Goal: Transaction & Acquisition: Purchase product/service

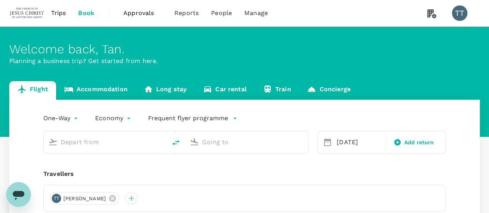
type input "Singapore Changi (SIN)"
type input "[GEOGRAPHIC_DATA][PERSON_NAME] (BER)"
type input "Singapore Changi (SIN)"
type input "[GEOGRAPHIC_DATA][PERSON_NAME] (BER)"
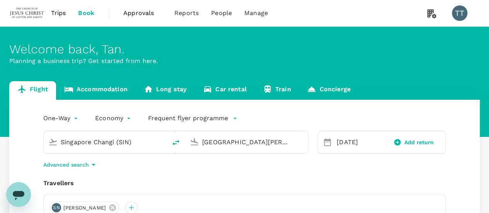
click at [137, 147] on input "Singapore Changi (SIN)" at bounding box center [106, 142] width 90 height 12
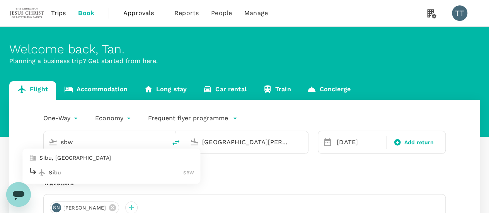
click at [105, 172] on p "Sibu" at bounding box center [116, 173] width 135 height 8
type input "Sibu (SBW)"
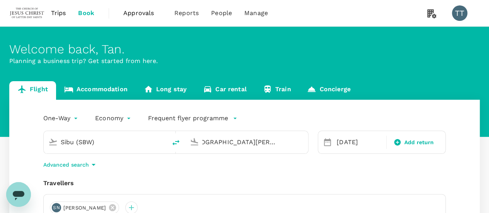
click at [236, 144] on input "[GEOGRAPHIC_DATA][PERSON_NAME] (BER)" at bounding box center [247, 142] width 90 height 12
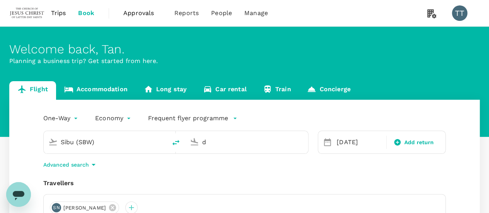
scroll to position [0, 0]
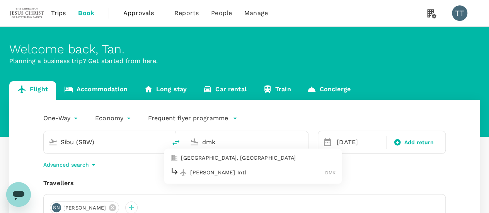
click at [239, 168] on div "Don Mueang Intl DMK" at bounding box center [253, 173] width 166 height 12
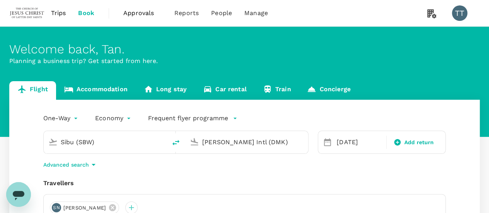
click at [260, 142] on input "[PERSON_NAME] Intl (DMK)" at bounding box center [247, 142] width 90 height 12
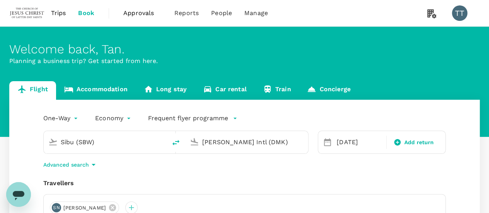
click at [260, 142] on input "[PERSON_NAME] Intl (DMK)" at bounding box center [247, 142] width 90 height 12
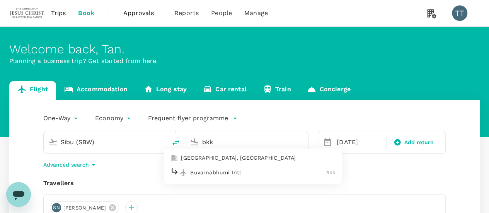
click at [255, 170] on p "Suvarnabhumi Intl" at bounding box center [258, 173] width 136 height 8
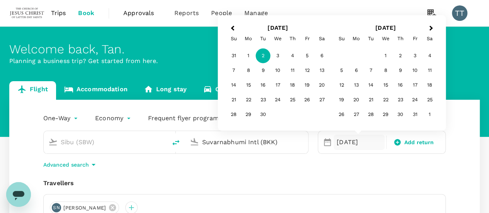
type input "Suvarnabhumi Intl (BKK)"
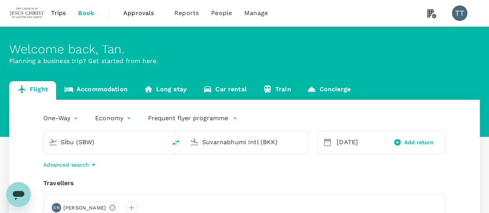
click at [255, 170] on div "One-Way oneway Economy economy Frequent flyer programme Sibu (SBW) Suvarnabhumi…" at bounding box center [244, 213] width 471 height 226
click at [344, 139] on div "[DATE]" at bounding box center [359, 142] width 51 height 15
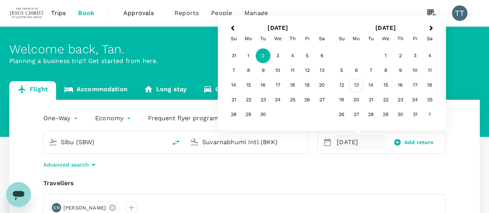
click at [356, 82] on div "13" at bounding box center [356, 85] width 15 height 15
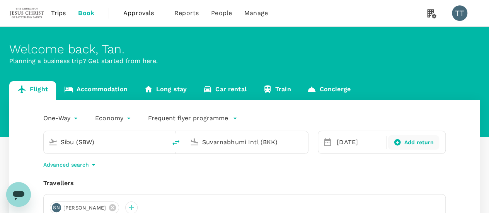
click at [404, 137] on div "Add return" at bounding box center [413, 142] width 51 height 14
type input "roundtrip"
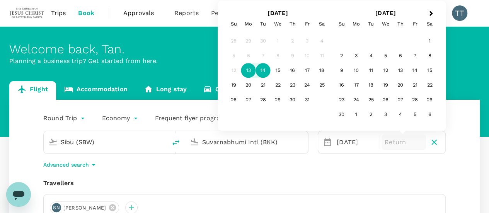
click at [262, 72] on div "14" at bounding box center [263, 70] width 15 height 15
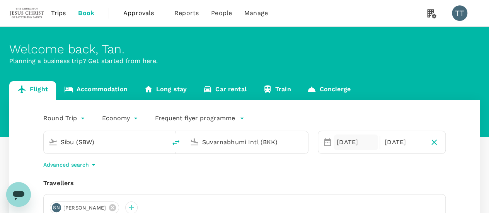
click at [357, 144] on div "13 Oct" at bounding box center [356, 142] width 44 height 15
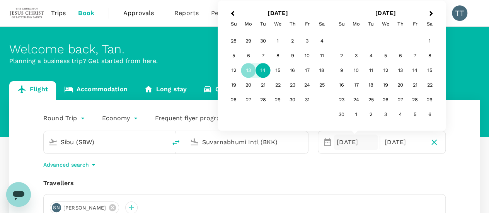
click at [263, 73] on div "14" at bounding box center [263, 70] width 15 height 15
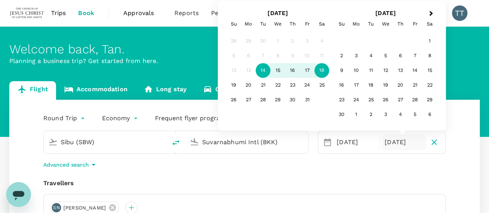
click at [320, 73] on div "18" at bounding box center [322, 70] width 15 height 15
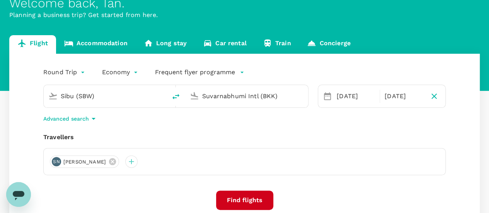
scroll to position [48, 0]
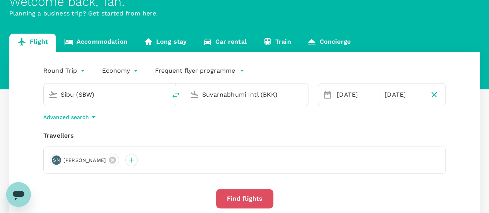
click at [246, 201] on button "Find flights" at bounding box center [244, 198] width 57 height 19
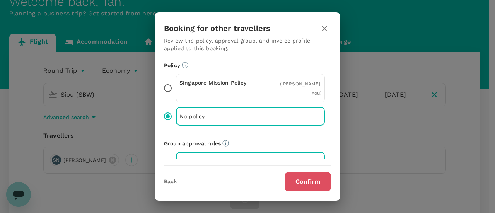
click at [294, 176] on button "Confirm" at bounding box center [308, 181] width 46 height 19
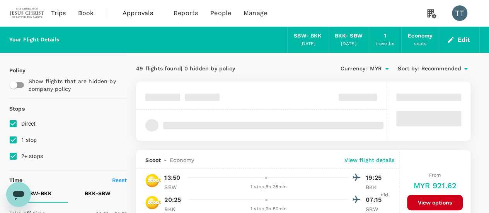
type input "1690"
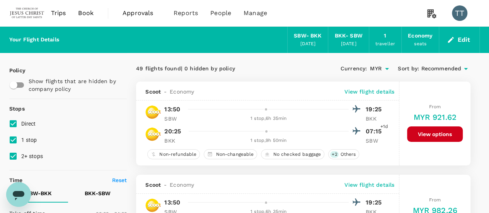
click at [409, 72] on span "Sort by :" at bounding box center [408, 69] width 21 height 9
drag, startPoint x: 412, startPoint y: 63, endPoint x: 414, endPoint y: 67, distance: 4.3
click at [414, 67] on div "Currency : MYR Sort by : Recommended" at bounding box center [387, 68] width 167 height 13
click at [414, 67] on span "Sort by :" at bounding box center [408, 69] width 21 height 9
click at [428, 68] on span "Recommended" at bounding box center [441, 69] width 40 height 9
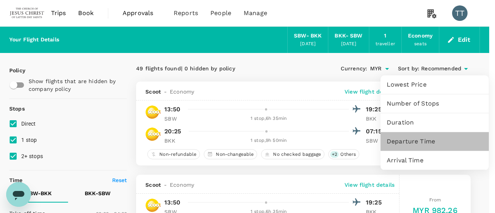
click at [425, 144] on span "Departure Time" at bounding box center [435, 141] width 96 height 9
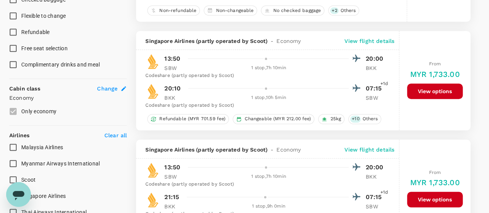
scroll to position [329, 0]
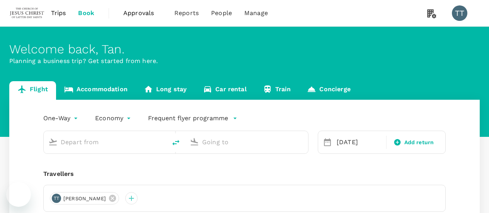
type input "Singapore Changi (SIN)"
type input "[GEOGRAPHIC_DATA][PERSON_NAME] (BER)"
type input "Singapore Changi (SIN)"
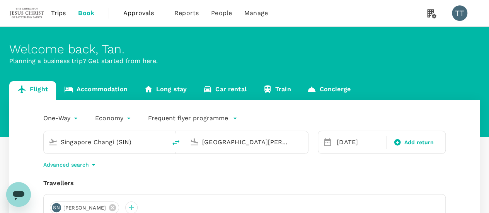
click at [208, 139] on input "[GEOGRAPHIC_DATA][PERSON_NAME] (BER)" at bounding box center [247, 142] width 90 height 12
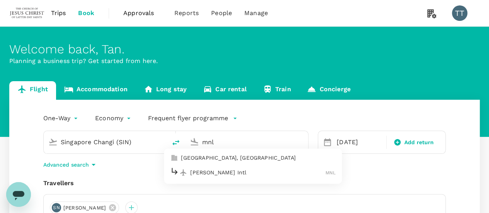
click at [209, 172] on p "[PERSON_NAME] Intl" at bounding box center [257, 173] width 135 height 8
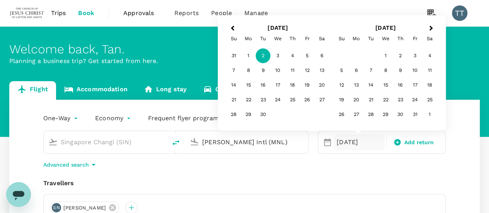
type input "[PERSON_NAME] Intl (MNL)"
click at [369, 82] on div "14" at bounding box center [371, 85] width 15 height 15
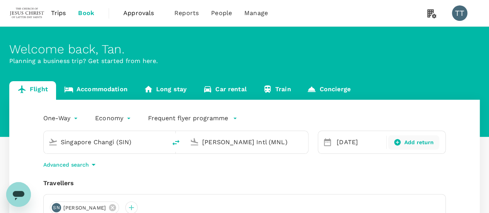
click at [418, 138] on span "Add return" at bounding box center [420, 142] width 30 height 8
type input "roundtrip"
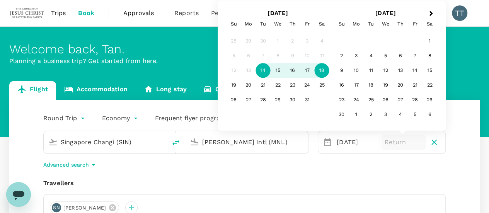
click at [323, 74] on div "18" at bounding box center [322, 70] width 15 height 15
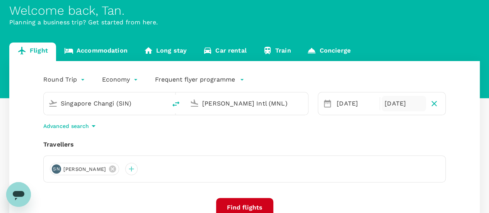
scroll to position [39, 0]
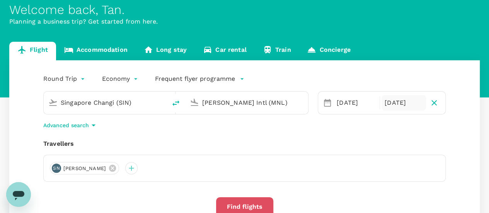
click at [246, 208] on button "Find flights" at bounding box center [244, 206] width 57 height 19
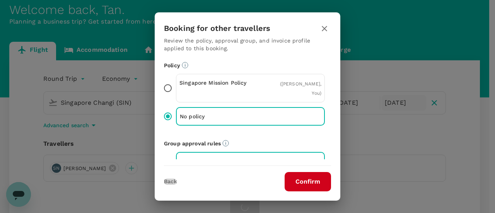
click at [173, 180] on button "Back" at bounding box center [170, 182] width 13 height 6
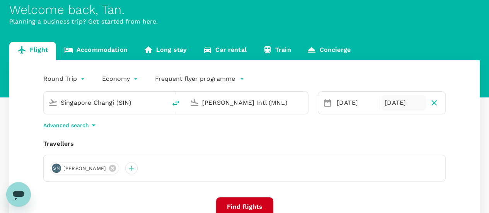
click at [122, 102] on input "Singapore Changi (SIN)" at bounding box center [106, 103] width 90 height 12
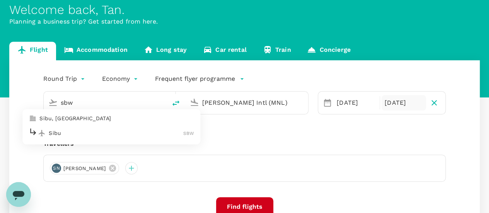
click at [121, 133] on p "Sibu" at bounding box center [116, 133] width 135 height 8
type input "Sibu (SBW)"
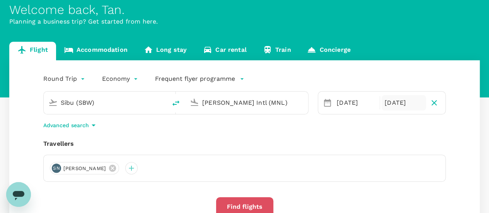
click at [230, 206] on button "Find flights" at bounding box center [244, 206] width 57 height 19
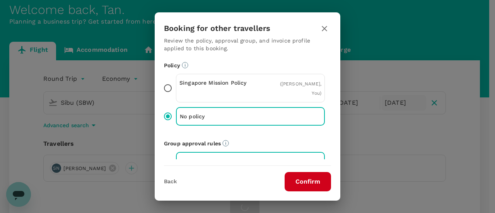
click at [307, 171] on div "Back Confirm" at bounding box center [248, 179] width 186 height 26
click at [306, 176] on button "Confirm" at bounding box center [308, 181] width 46 height 19
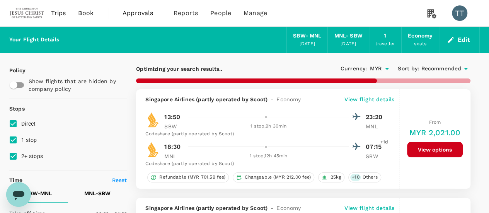
type input "1725"
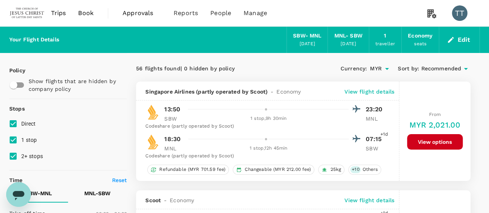
click at [423, 71] on span "Recommended" at bounding box center [441, 69] width 40 height 9
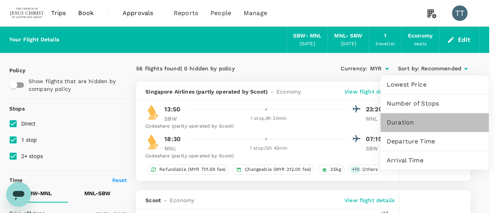
click at [410, 126] on span "Duration" at bounding box center [435, 122] width 96 height 9
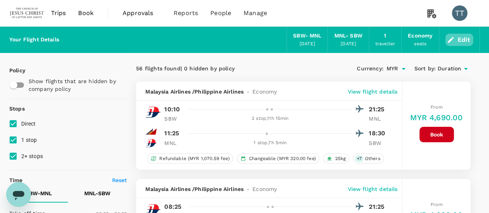
click at [461, 38] on button "Edit" at bounding box center [460, 40] width 28 height 12
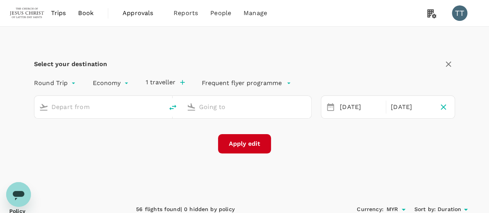
type input "Sibu (SBW)"
click at [233, 106] on input "[PERSON_NAME] Intl (DMK)" at bounding box center [247, 107] width 96 height 12
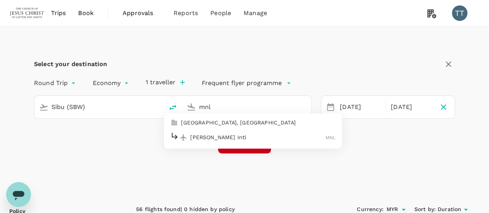
click at [229, 133] on p "[PERSON_NAME] Intl" at bounding box center [257, 137] width 135 height 8
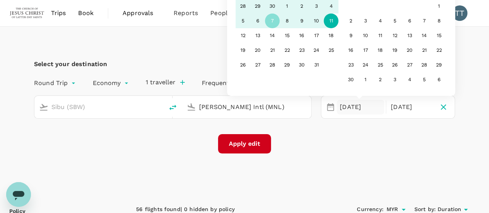
type input "[PERSON_NAME] Intl (MNL)"
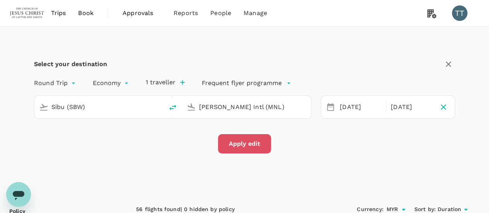
click at [237, 142] on button "Apply edit" at bounding box center [244, 143] width 53 height 19
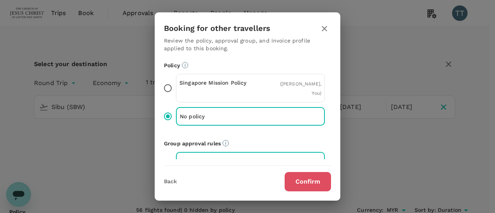
click at [308, 185] on button "Confirm" at bounding box center [308, 181] width 46 height 19
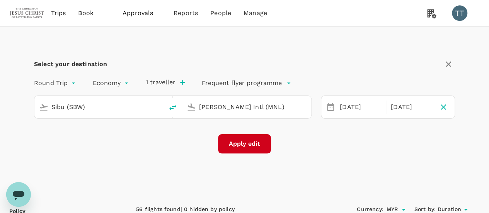
checkbox input "false"
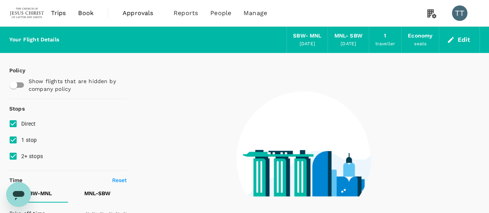
type input "1440"
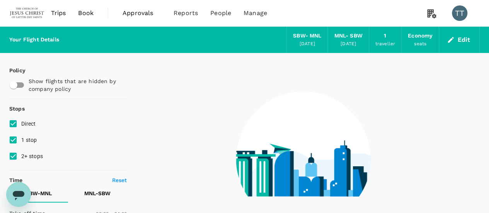
type input "1130"
checkbox input "true"
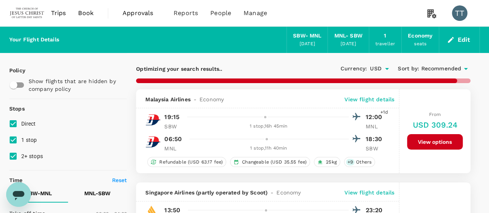
click at [447, 69] on span "Recommended" at bounding box center [441, 69] width 40 height 9
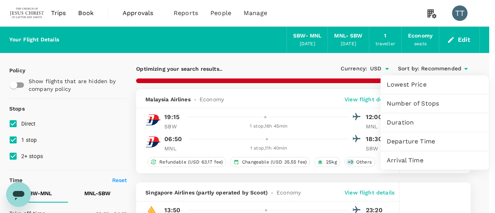
type input "1725"
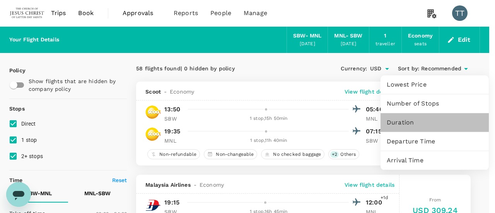
click at [403, 122] on span "Duration" at bounding box center [435, 122] width 96 height 9
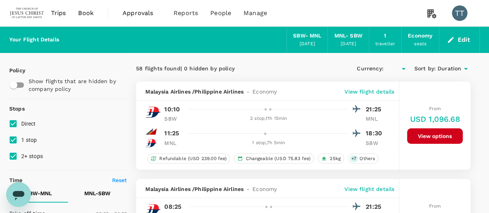
type input "USD"
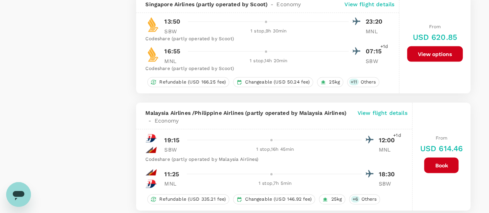
scroll to position [761, 0]
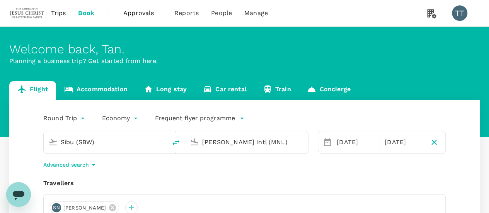
click at [222, 143] on input "[PERSON_NAME] Intl (MNL)" at bounding box center [247, 142] width 90 height 12
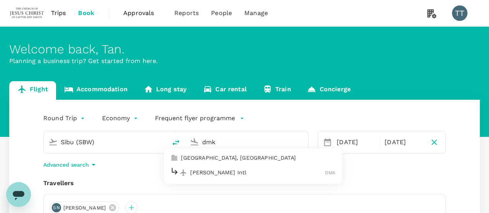
click at [230, 167] on div "Don Mueang Intl DMK" at bounding box center [253, 173] width 166 height 12
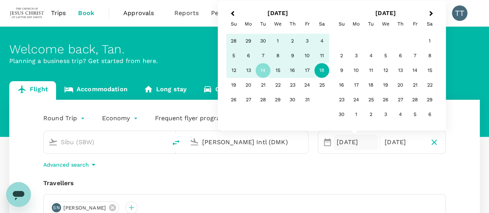
type input "[PERSON_NAME] Intl (DMK)"
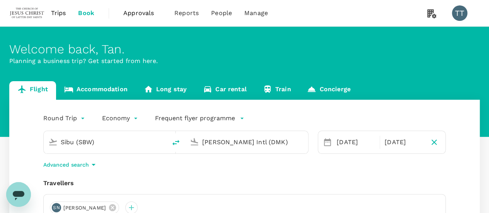
click at [356, 162] on div "Advanced search" at bounding box center [244, 164] width 403 height 9
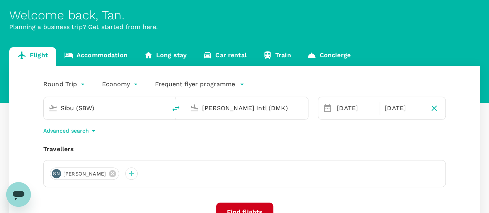
scroll to position [35, 0]
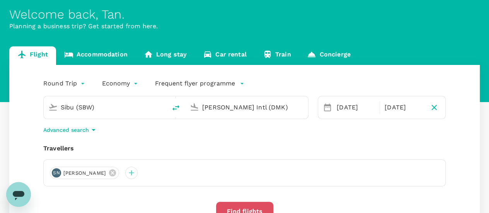
click at [228, 209] on button "Find flights" at bounding box center [244, 211] width 57 height 19
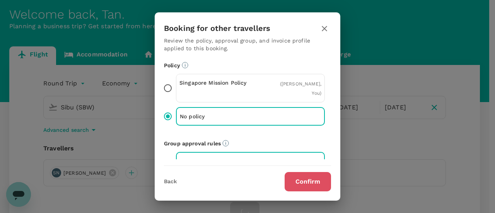
click at [303, 183] on button "Confirm" at bounding box center [308, 181] width 46 height 19
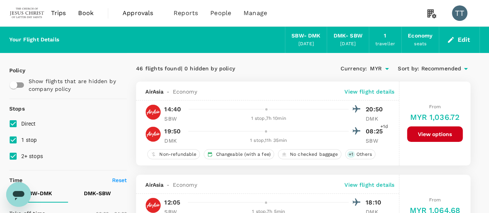
click at [444, 67] on span "Recommended" at bounding box center [441, 69] width 40 height 9
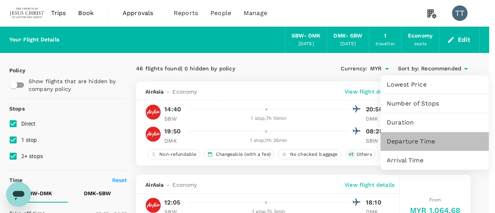
click at [409, 143] on span "Departure Time" at bounding box center [435, 141] width 96 height 9
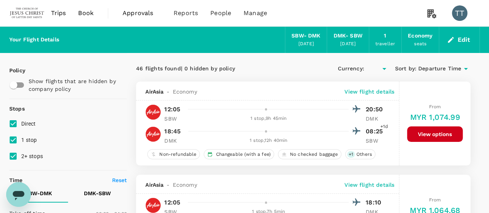
type input "MYR"
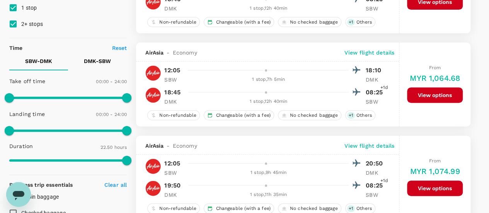
scroll to position [139, 0]
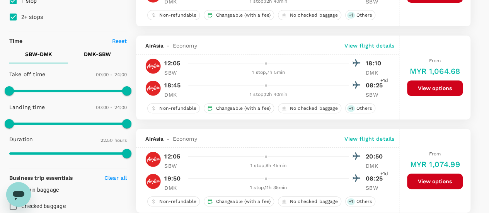
click at [96, 59] on button "DMK - SBW" at bounding box center [97, 54] width 59 height 19
type input "810"
drag, startPoint x: 124, startPoint y: 89, endPoint x: 76, endPoint y: 82, distance: 48.1
click at [76, 82] on div "Take off time 00:00 - 14:00" at bounding box center [66, 83] width 121 height 33
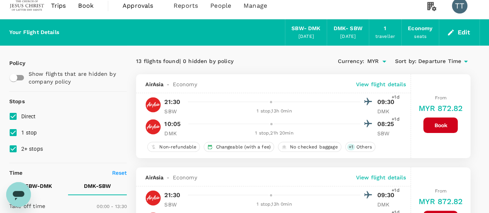
scroll to position [0, 0]
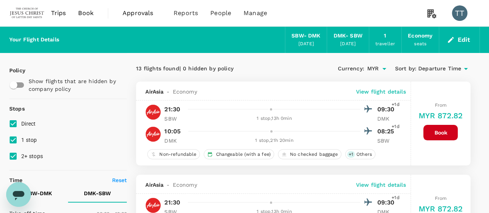
click at [458, 68] on span "Departure Time" at bounding box center [440, 69] width 43 height 9
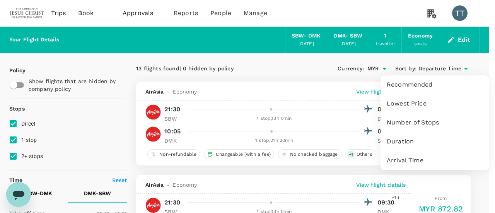
click at [294, 58] on div at bounding box center [247, 106] width 495 height 213
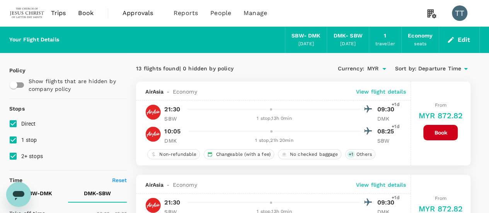
click at [429, 67] on span "Departure Time" at bounding box center [440, 69] width 43 height 9
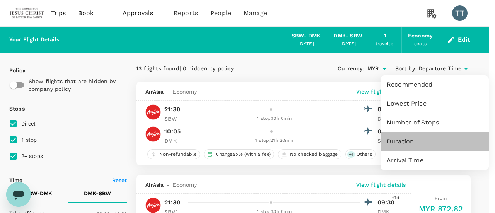
click at [414, 137] on span "Duration" at bounding box center [435, 141] width 96 height 9
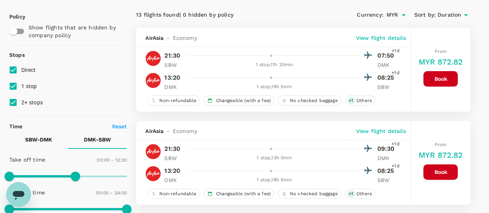
scroll to position [66, 0]
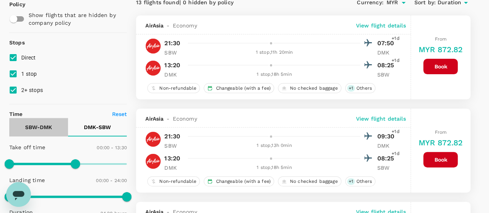
click at [42, 125] on p "SBW - DMK" at bounding box center [38, 127] width 27 height 8
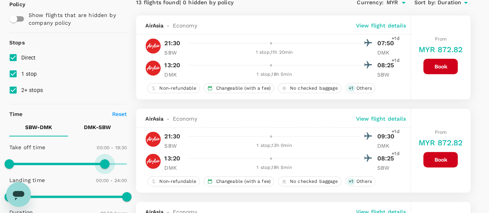
type input "720"
drag, startPoint x: 121, startPoint y: 164, endPoint x: 68, endPoint y: 157, distance: 53.1
click at [68, 159] on span at bounding box center [67, 163] width 9 height 9
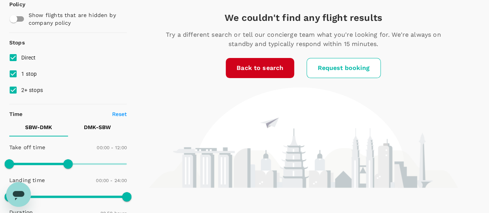
scroll to position [0, 0]
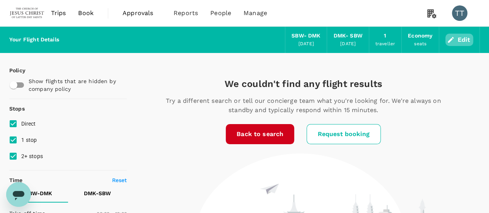
click at [454, 39] on icon "button" at bounding box center [451, 40] width 8 height 8
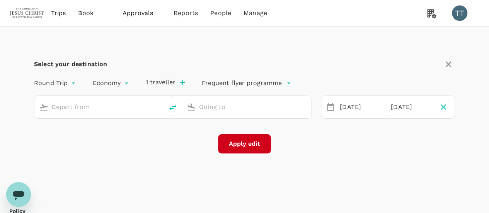
type input "Sibu (SBW)"
type input "[PERSON_NAME] Intl (DMK)"
click at [348, 108] on div "[DATE]" at bounding box center [361, 107] width 48 height 15
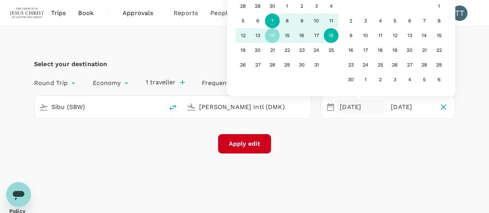
click at [273, 22] on div "7" at bounding box center [272, 21] width 15 height 15
click at [332, 22] on div "11" at bounding box center [331, 21] width 15 height 15
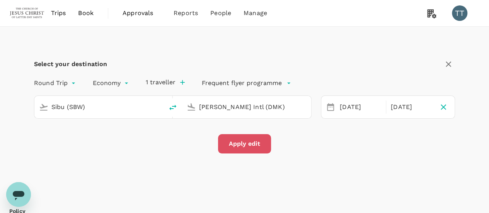
click at [245, 136] on button "Apply edit" at bounding box center [244, 143] width 53 height 19
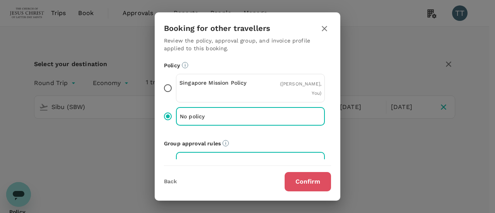
click at [294, 173] on button "Confirm" at bounding box center [308, 181] width 46 height 19
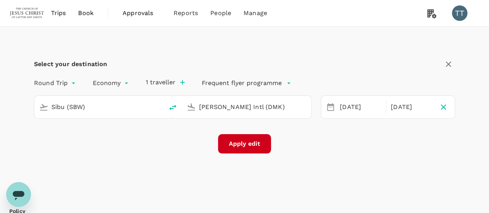
checkbox input "false"
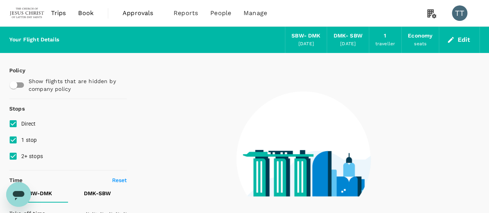
type input "1440"
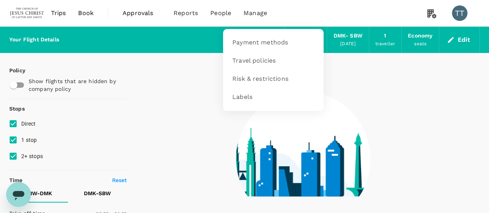
type input "1640"
checkbox input "true"
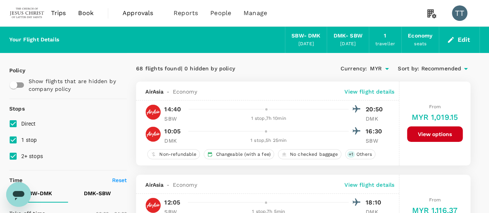
click at [432, 65] on span "Recommended" at bounding box center [441, 69] width 40 height 9
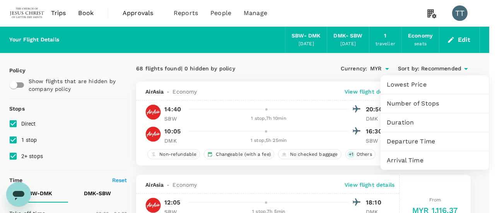
click at [418, 136] on div "Departure Time" at bounding box center [435, 141] width 108 height 19
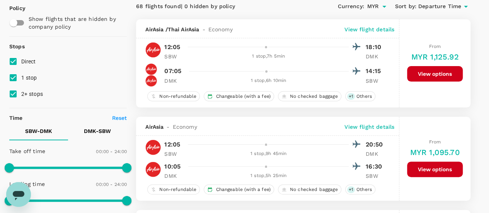
scroll to position [60, 0]
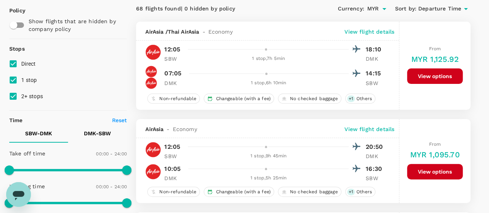
click at [444, 7] on span "Departure Time" at bounding box center [440, 9] width 43 height 9
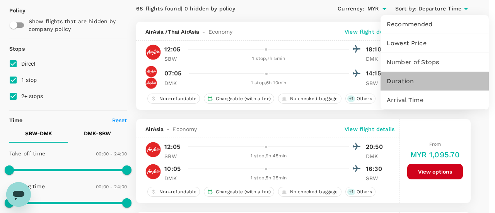
click at [418, 79] on span "Duration" at bounding box center [435, 81] width 96 height 9
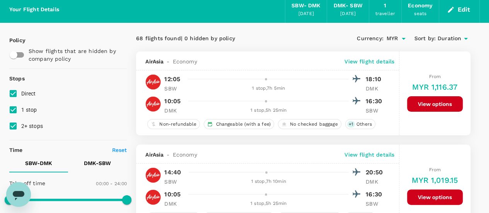
scroll to position [30, 0]
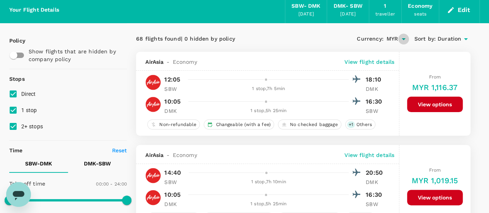
click at [401, 38] on icon "Open" at bounding box center [403, 38] width 9 height 9
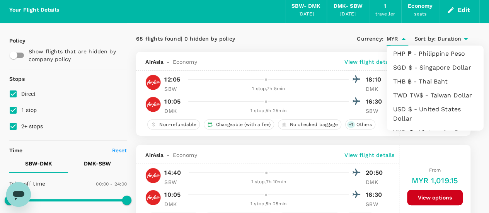
scroll to position [283, 0]
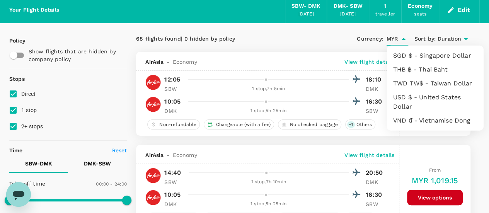
click at [412, 96] on li "USD $ - United States Dollar" at bounding box center [435, 102] width 97 height 23
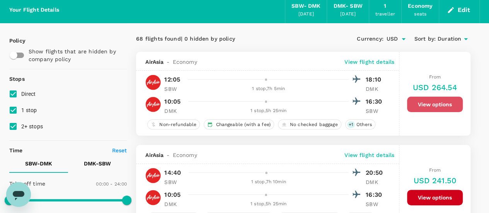
click at [420, 101] on button "View options" at bounding box center [435, 104] width 56 height 15
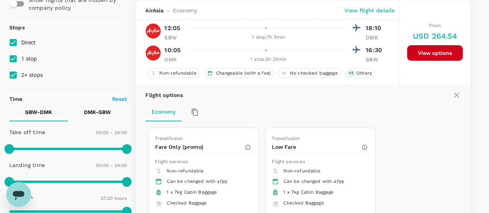
scroll to position [171, 0]
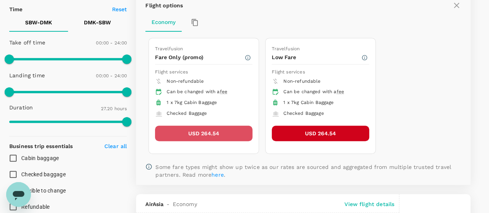
click at [225, 133] on button "USD 264.54" at bounding box center [203, 133] width 97 height 15
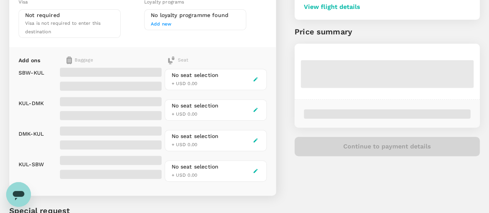
scroll to position [146, 0]
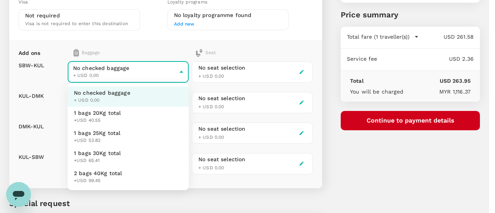
click at [160, 74] on body "Back to flight results Flight review Traveller(s) Traveller 1 : SN Shawn Alexan…" at bounding box center [247, 74] width 495 height 441
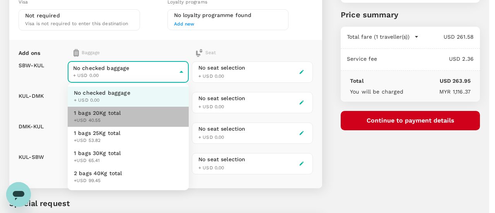
click at [149, 118] on li "1 bags 20Kg total +USD 40.55" at bounding box center [128, 117] width 121 height 20
type input "1 - 171.12"
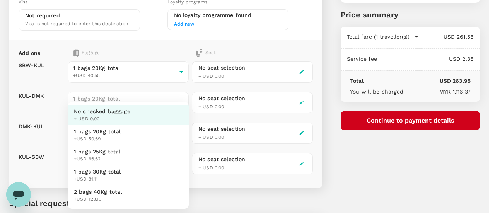
click at [151, 127] on body "Back to flight results Flight review Traveller(s) Traveller 1 : SN Shawn Alexan…" at bounding box center [247, 74] width 495 height 441
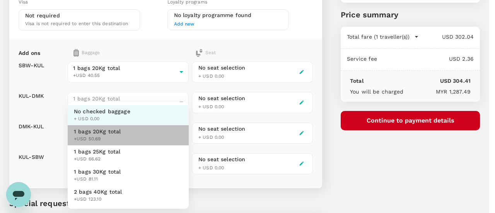
click at [149, 136] on li "1 bags 20Kg total +USD 50.69" at bounding box center [128, 135] width 121 height 20
type input "1 - 213.93"
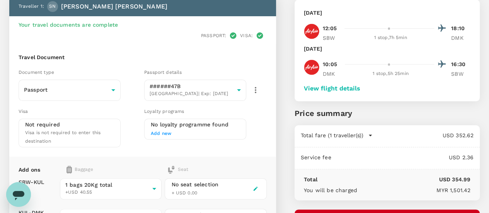
scroll to position [47, 0]
